Goal: Task Accomplishment & Management: Manage account settings

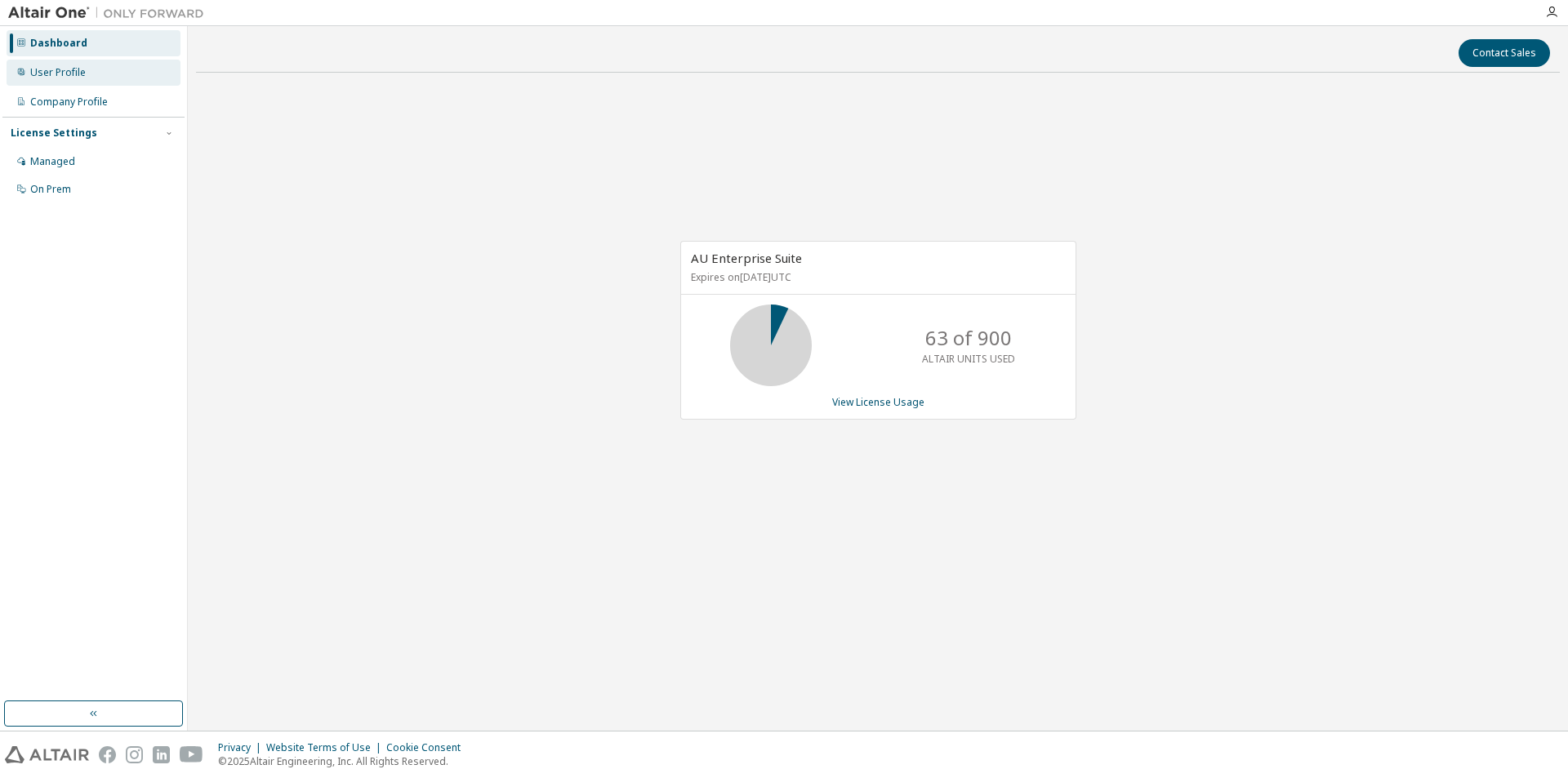
click at [58, 75] on div "User Profile" at bounding box center [58, 72] width 56 height 13
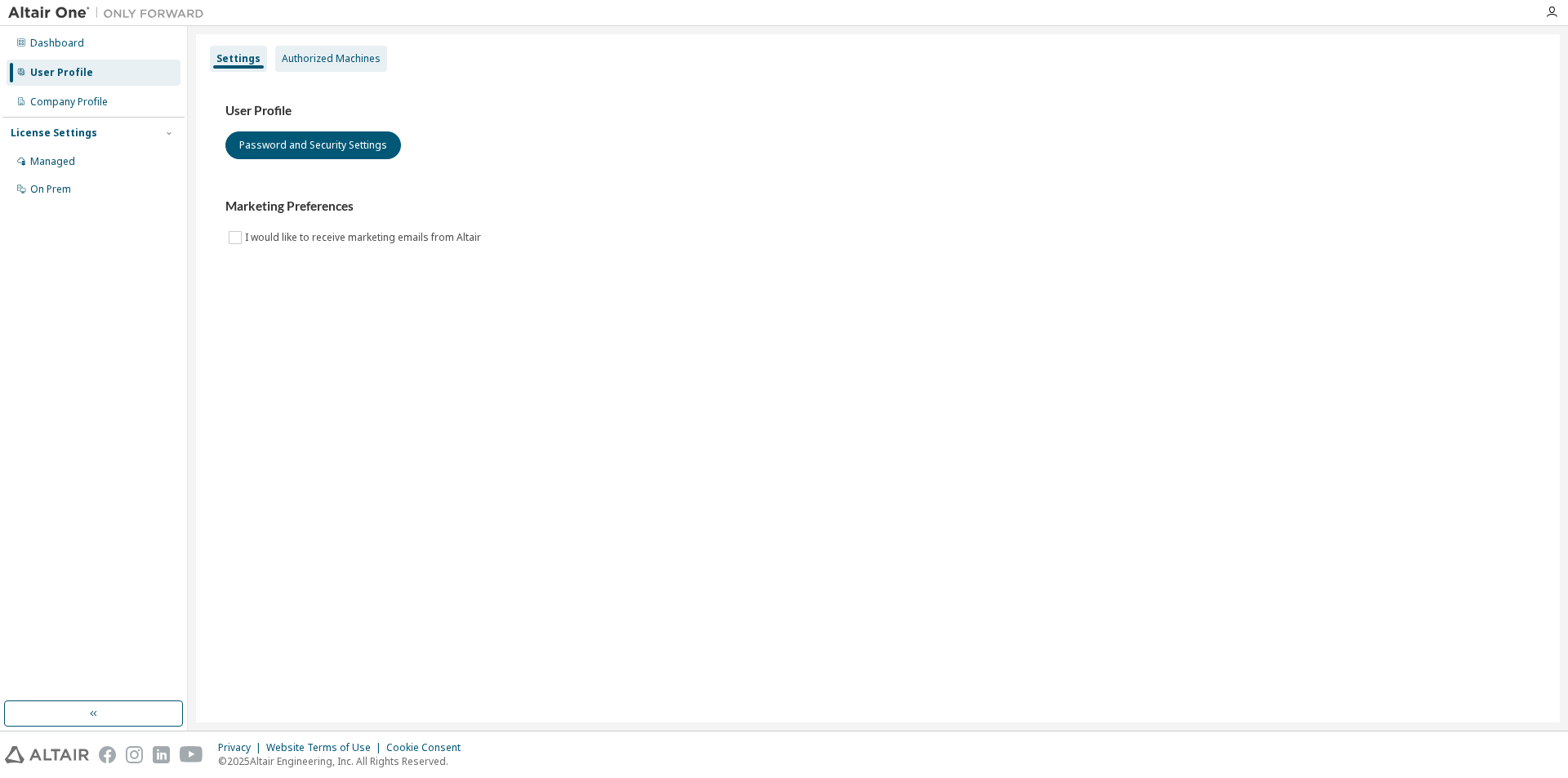
click at [333, 62] on div "Authorized Machines" at bounding box center [331, 59] width 99 height 13
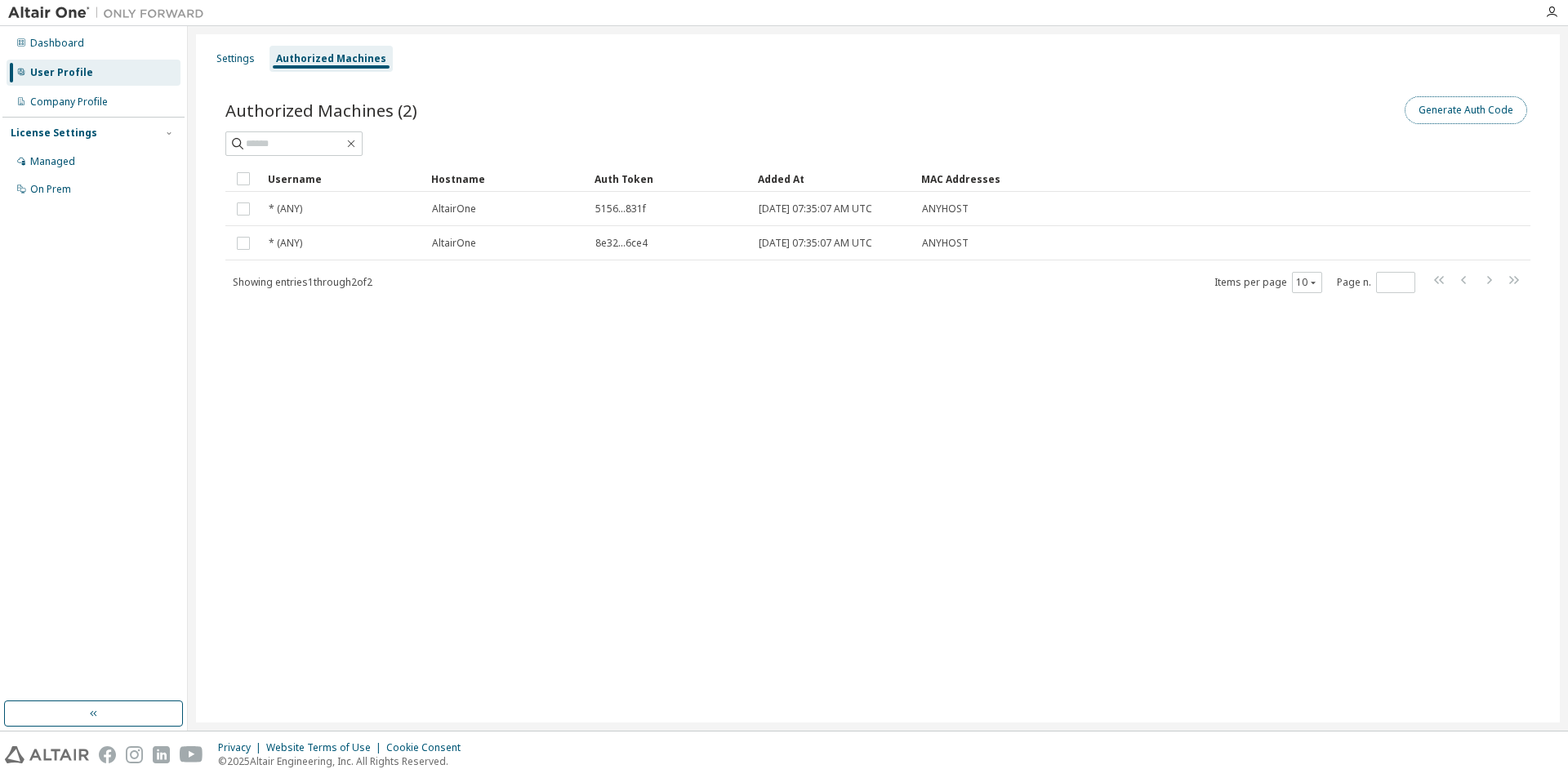
click at [1474, 113] on button "Generate Auth Code" at bounding box center [1467, 110] width 123 height 27
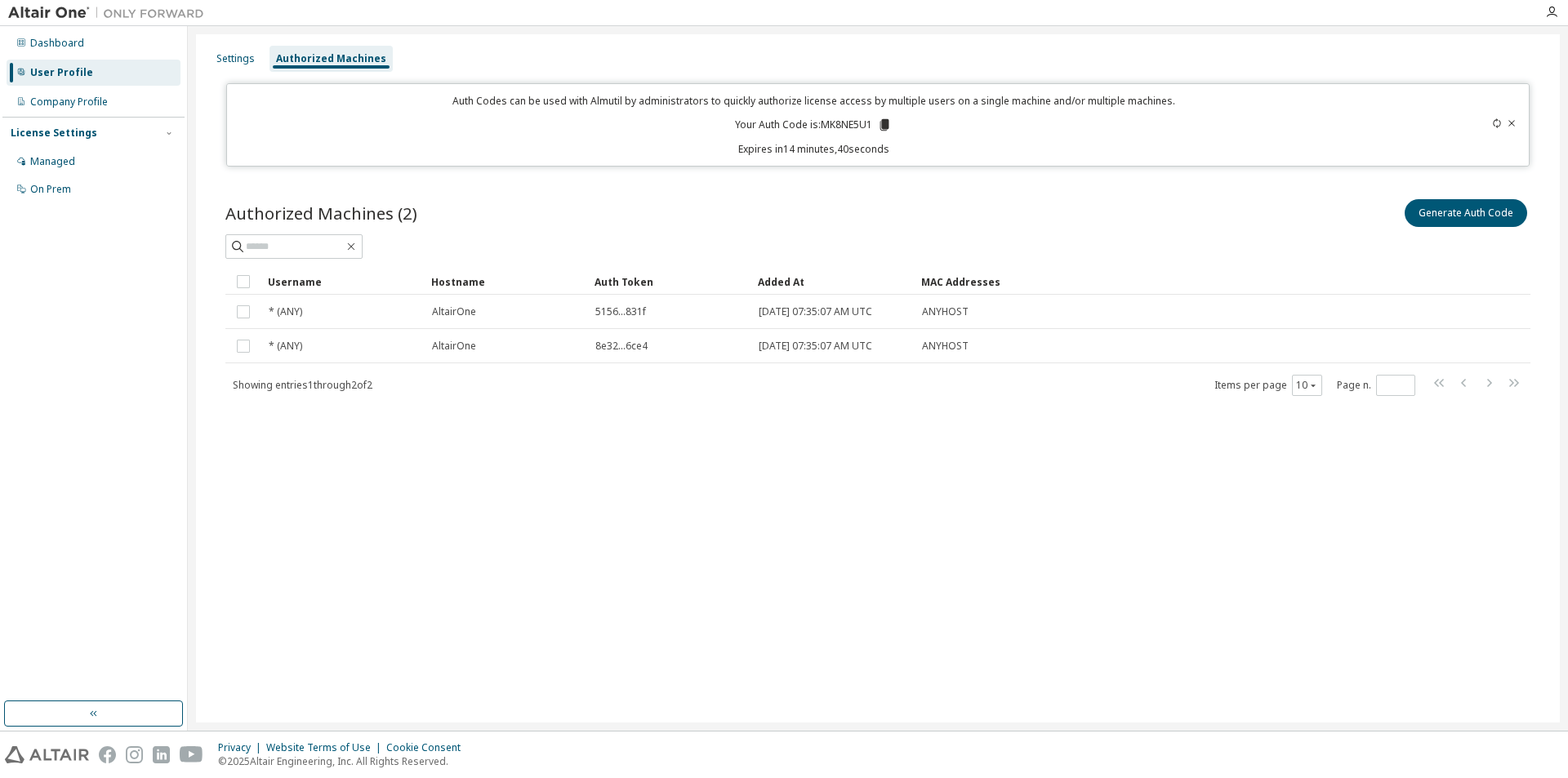
click at [887, 197] on div "Generate Auth Code" at bounding box center [1204, 213] width 653 height 35
click at [888, 123] on icon at bounding box center [885, 124] width 9 height 12
